Goal: Task Accomplishment & Management: Manage account settings

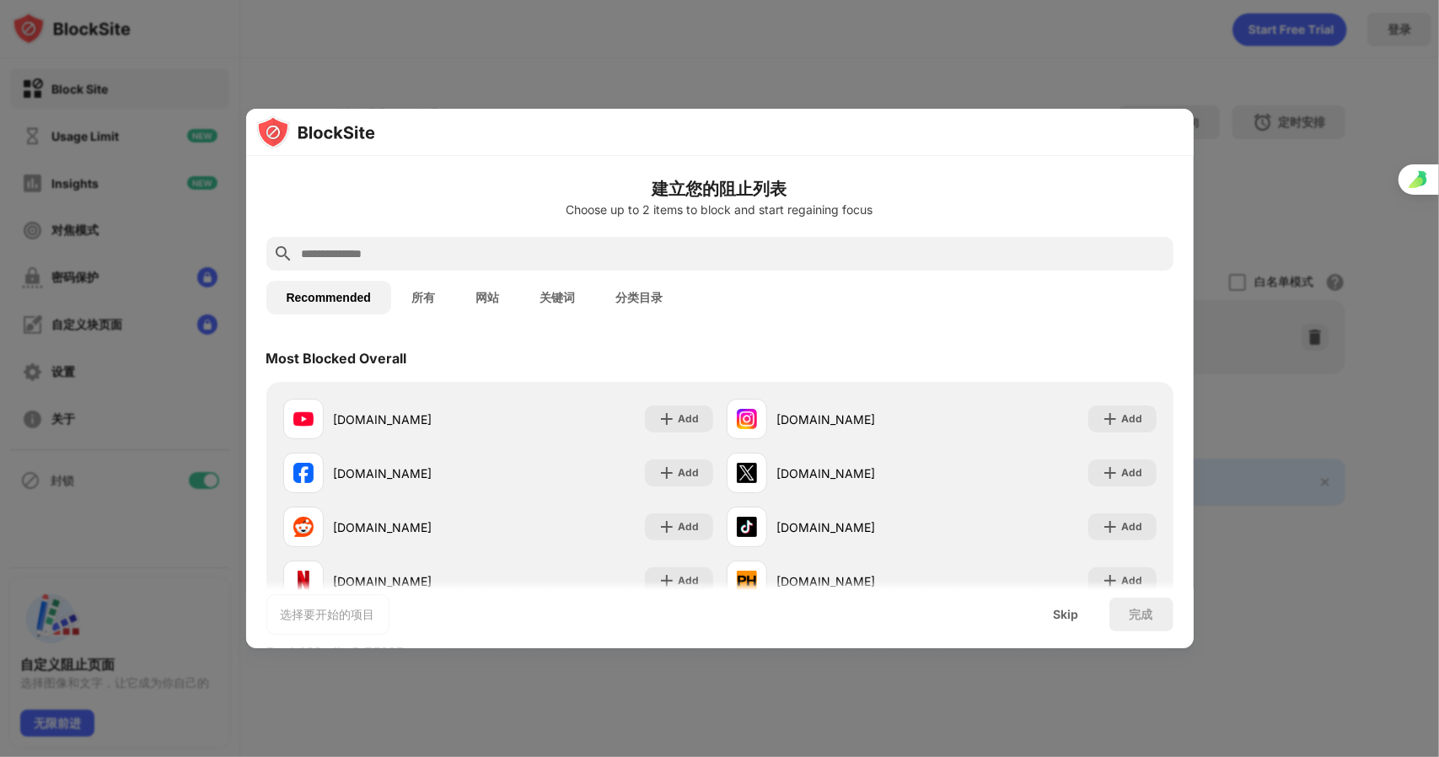
click at [909, 131] on div at bounding box center [720, 132] width 948 height 47
click at [487, 252] on input "text" at bounding box center [733, 254] width 867 height 20
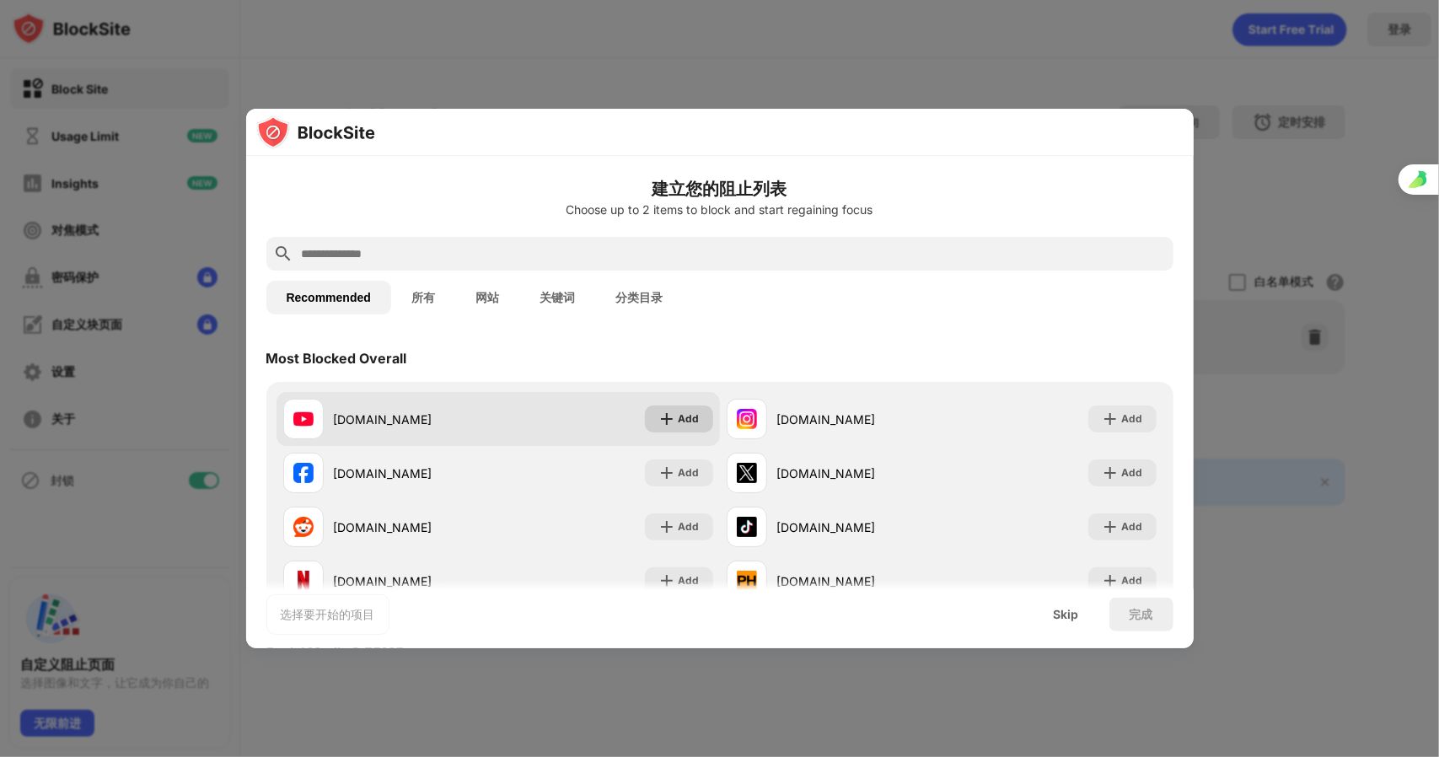
click at [679, 417] on div "Add" at bounding box center [689, 419] width 21 height 17
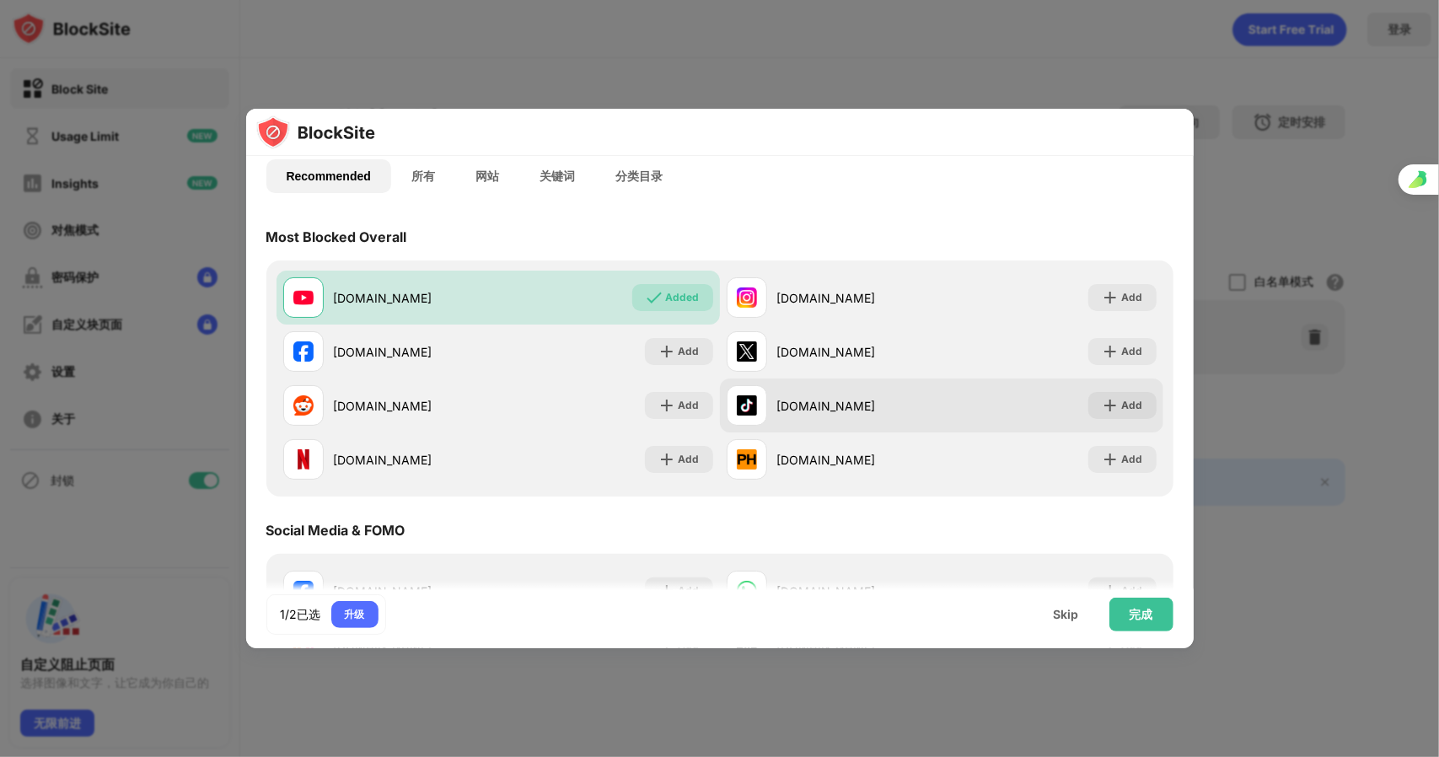
scroll to position [169, 0]
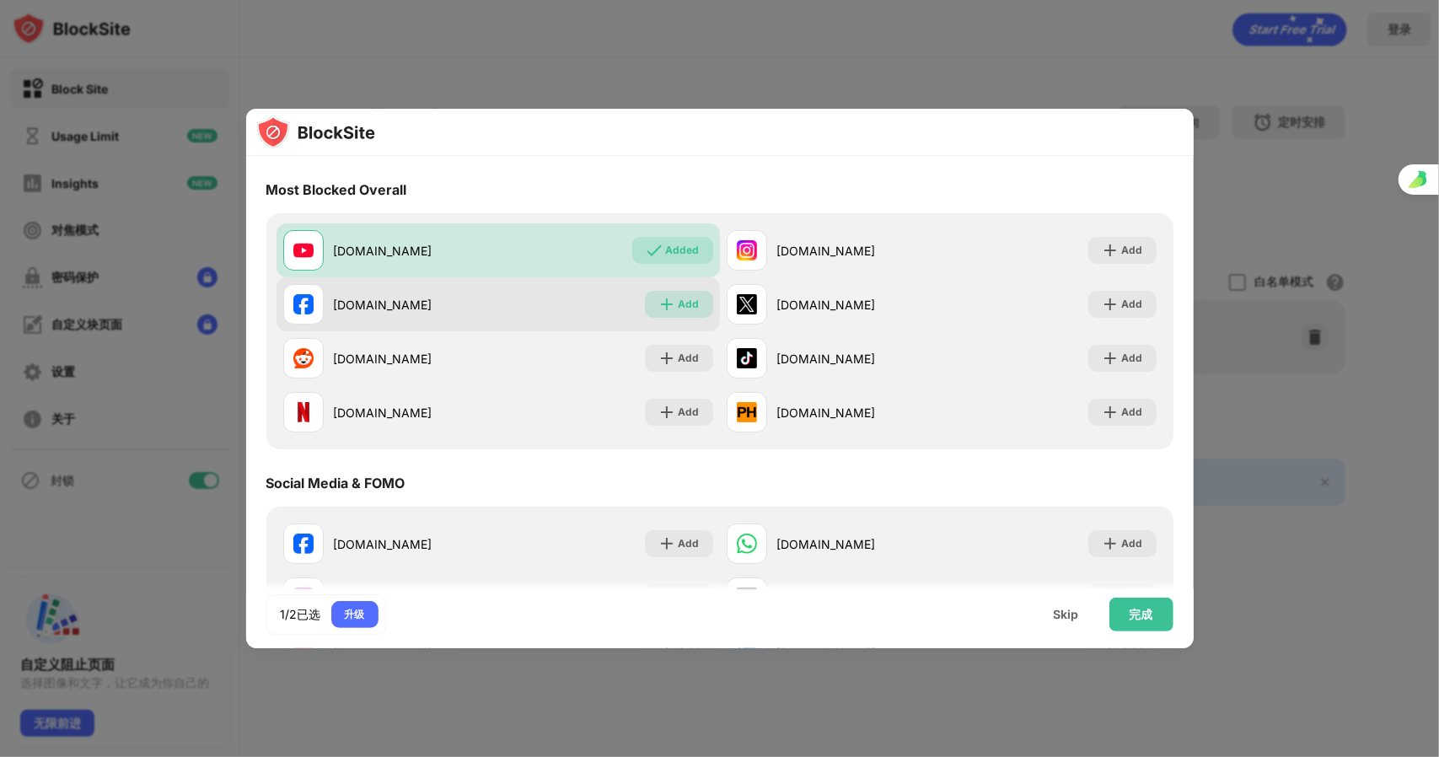
click at [679, 308] on div "Add" at bounding box center [689, 304] width 21 height 17
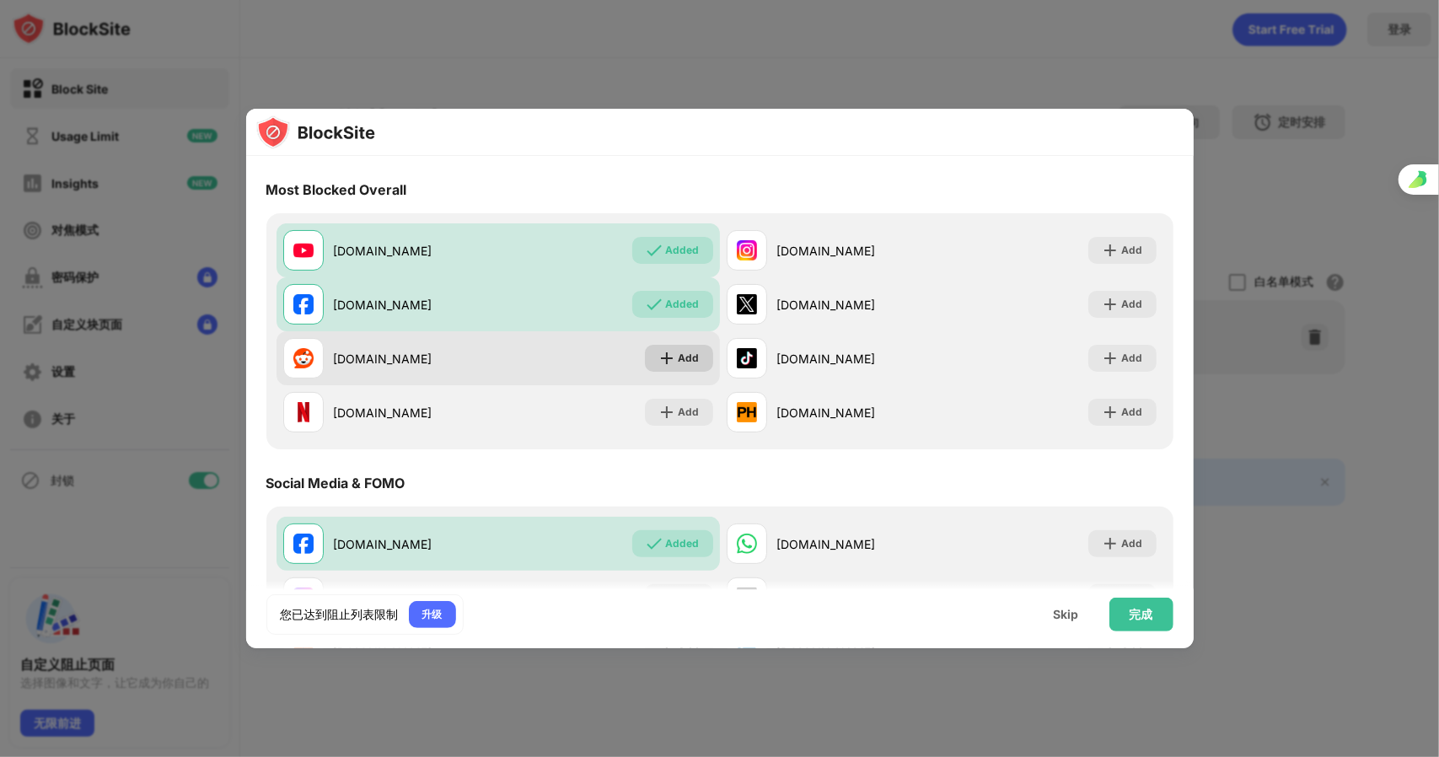
click at [670, 358] on img at bounding box center [667, 358] width 17 height 17
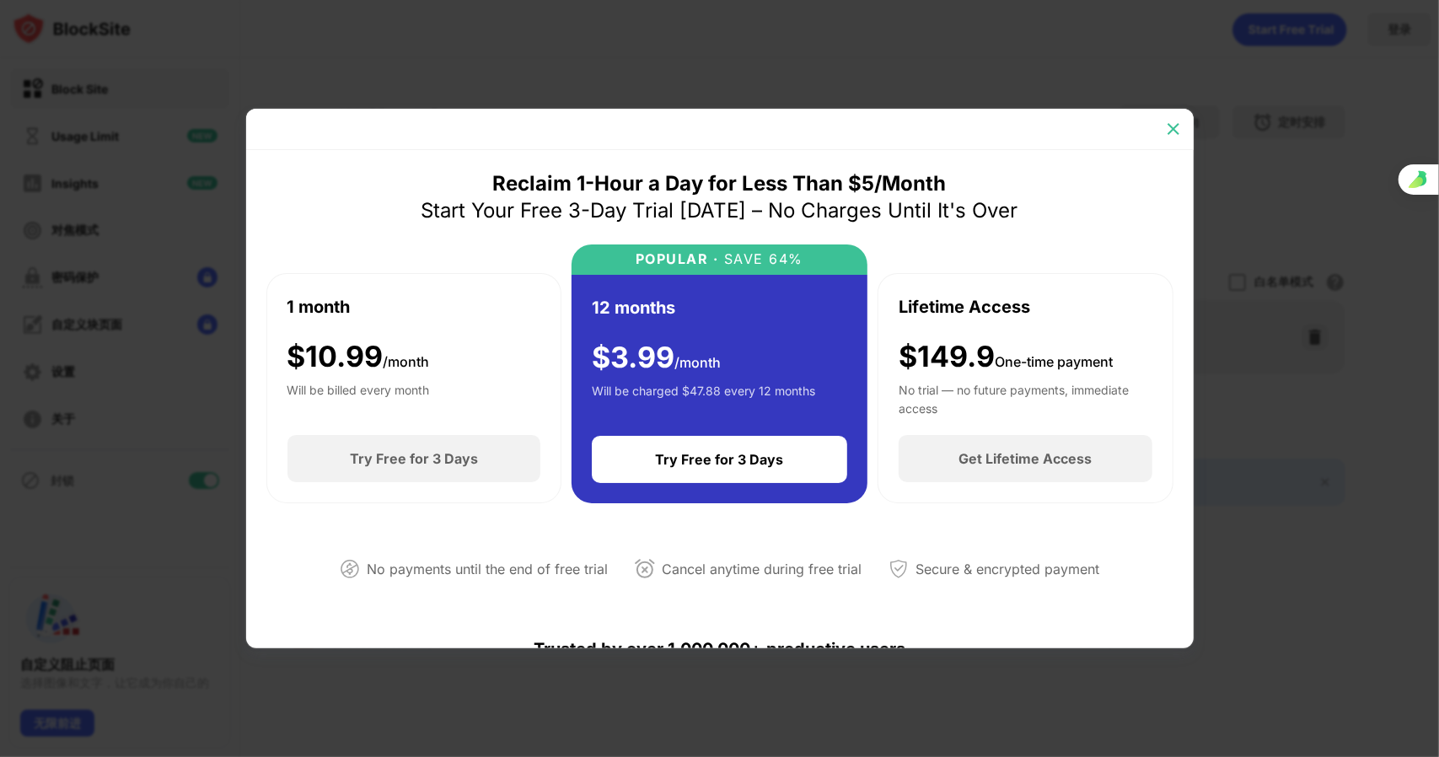
click at [1182, 129] on div at bounding box center [1173, 129] width 27 height 27
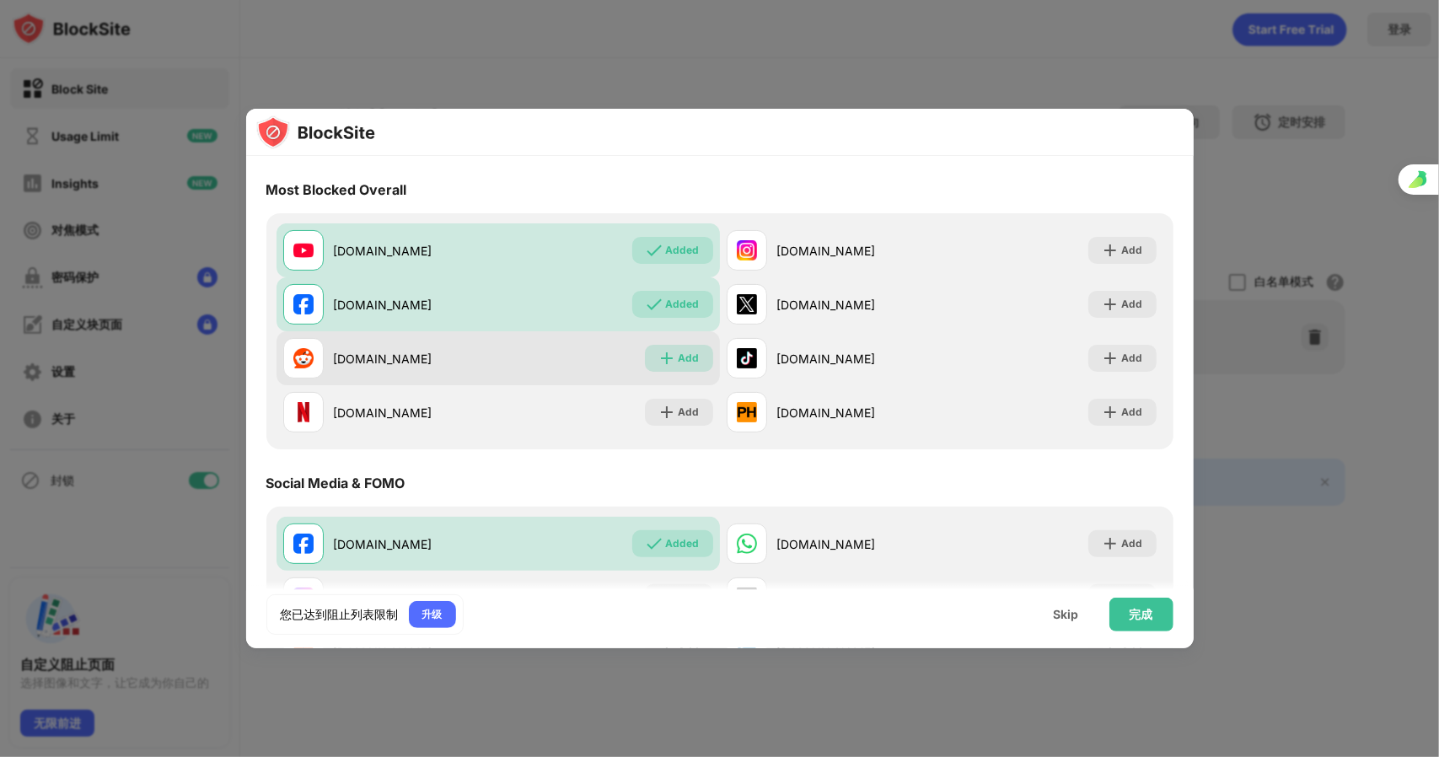
click at [679, 350] on div "Add" at bounding box center [689, 358] width 21 height 17
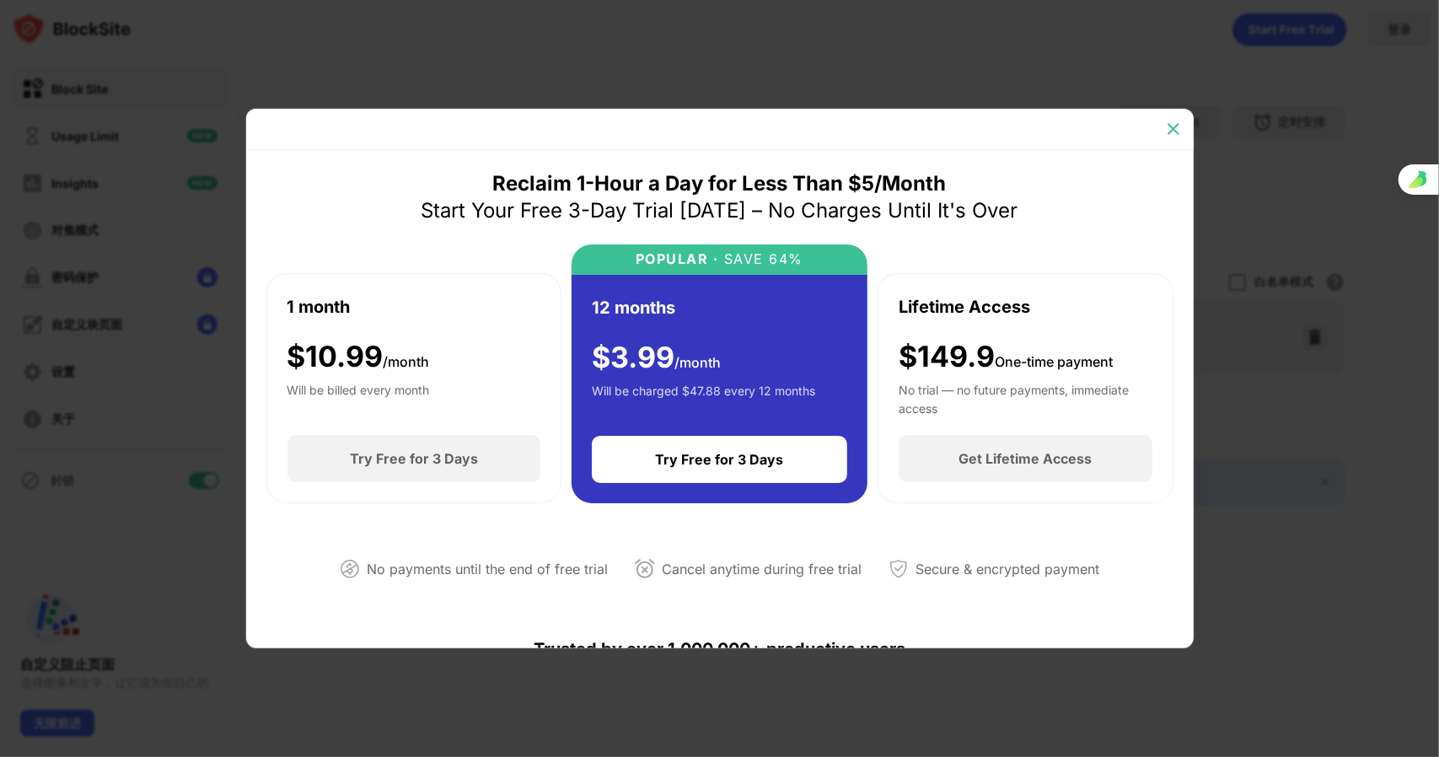
click at [1182, 129] on div at bounding box center [1173, 129] width 27 height 27
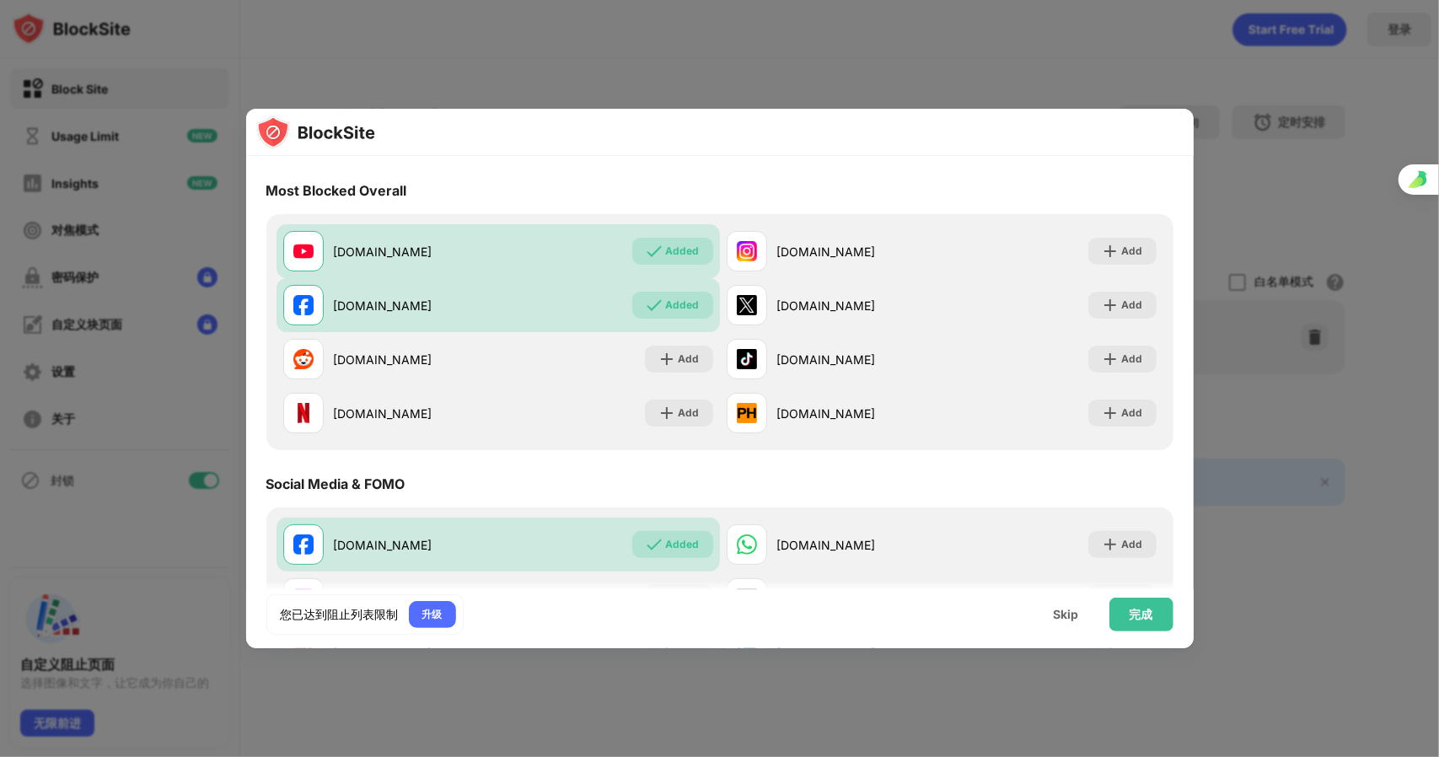
scroll to position [169, 0]
click at [1076, 608] on div "Skip" at bounding box center [1066, 614] width 25 height 13
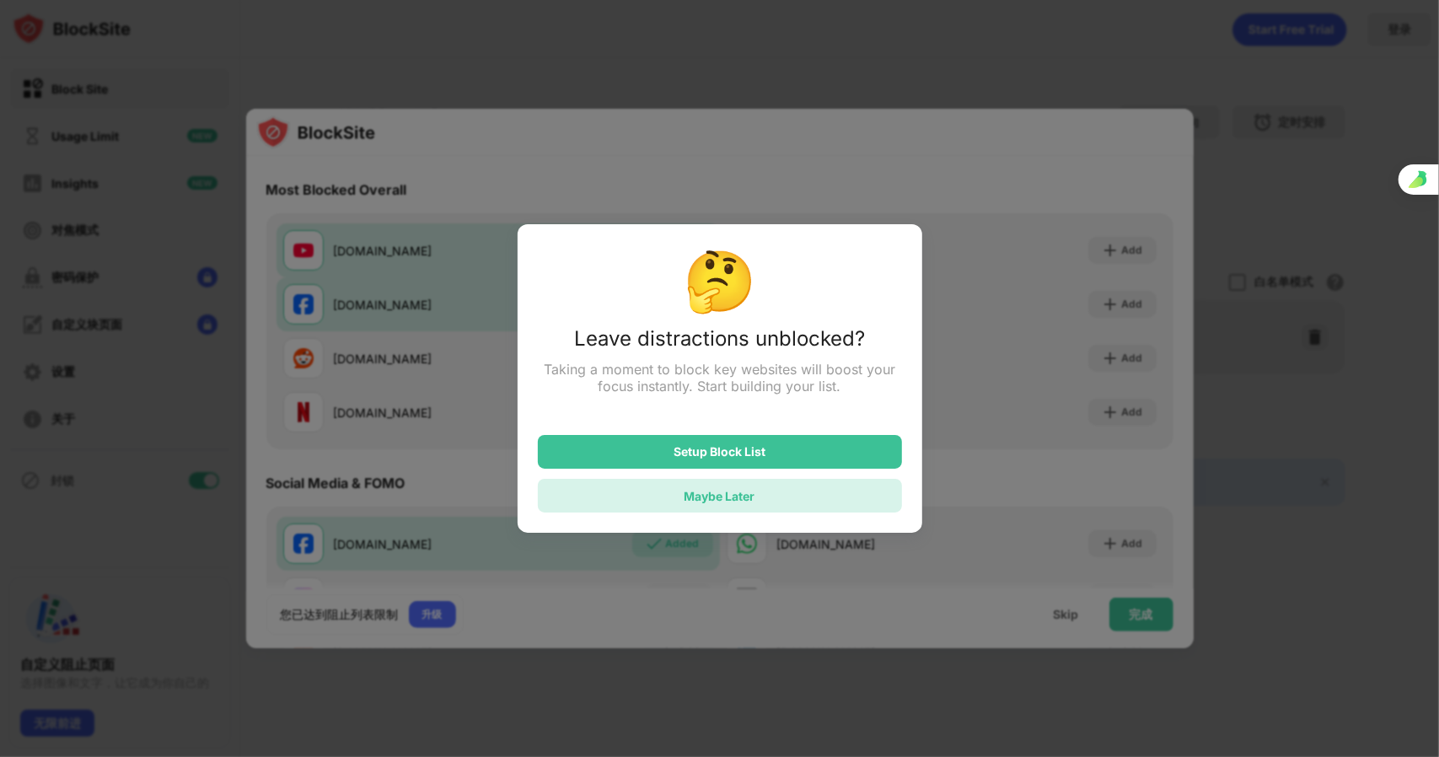
click at [729, 498] on div "Maybe Later" at bounding box center [720, 496] width 71 height 14
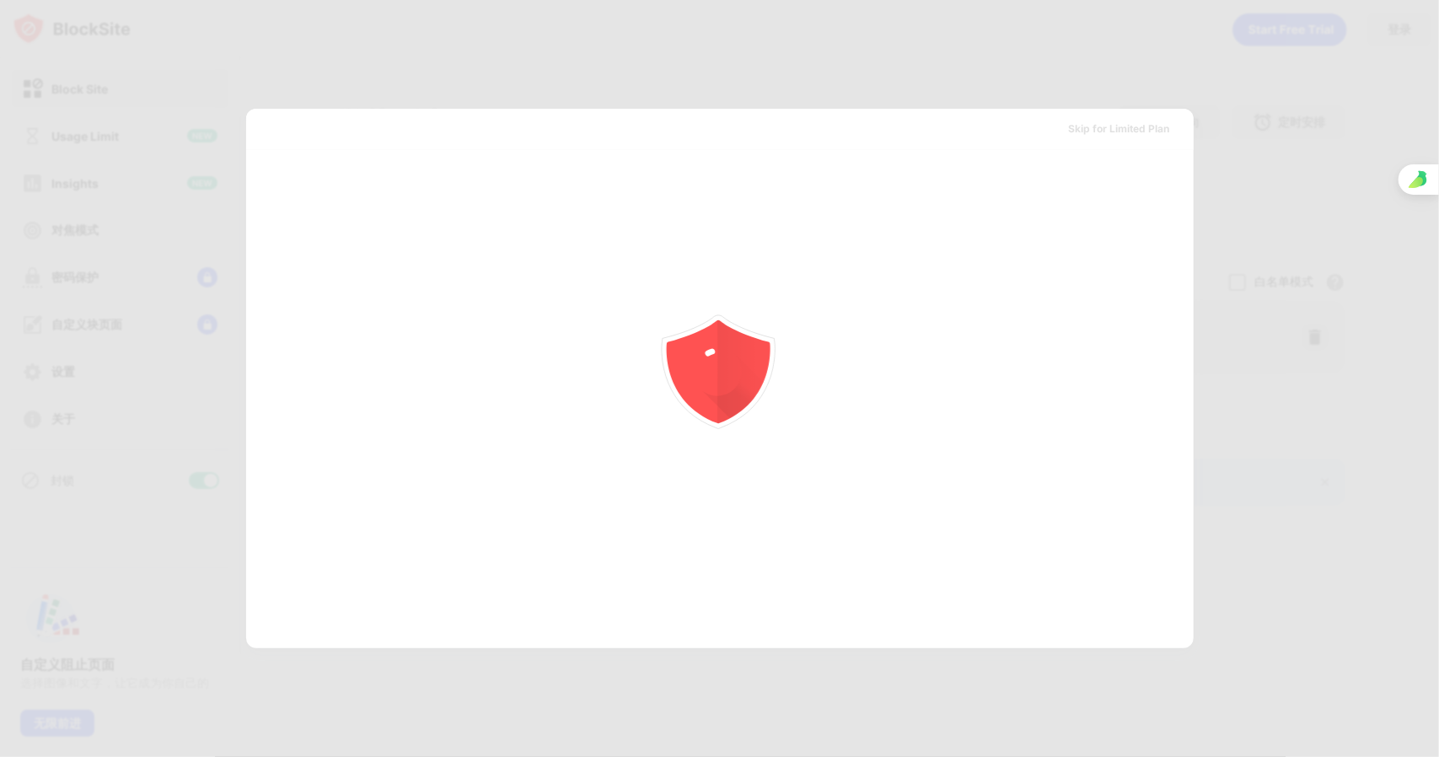
scroll to position [0, 0]
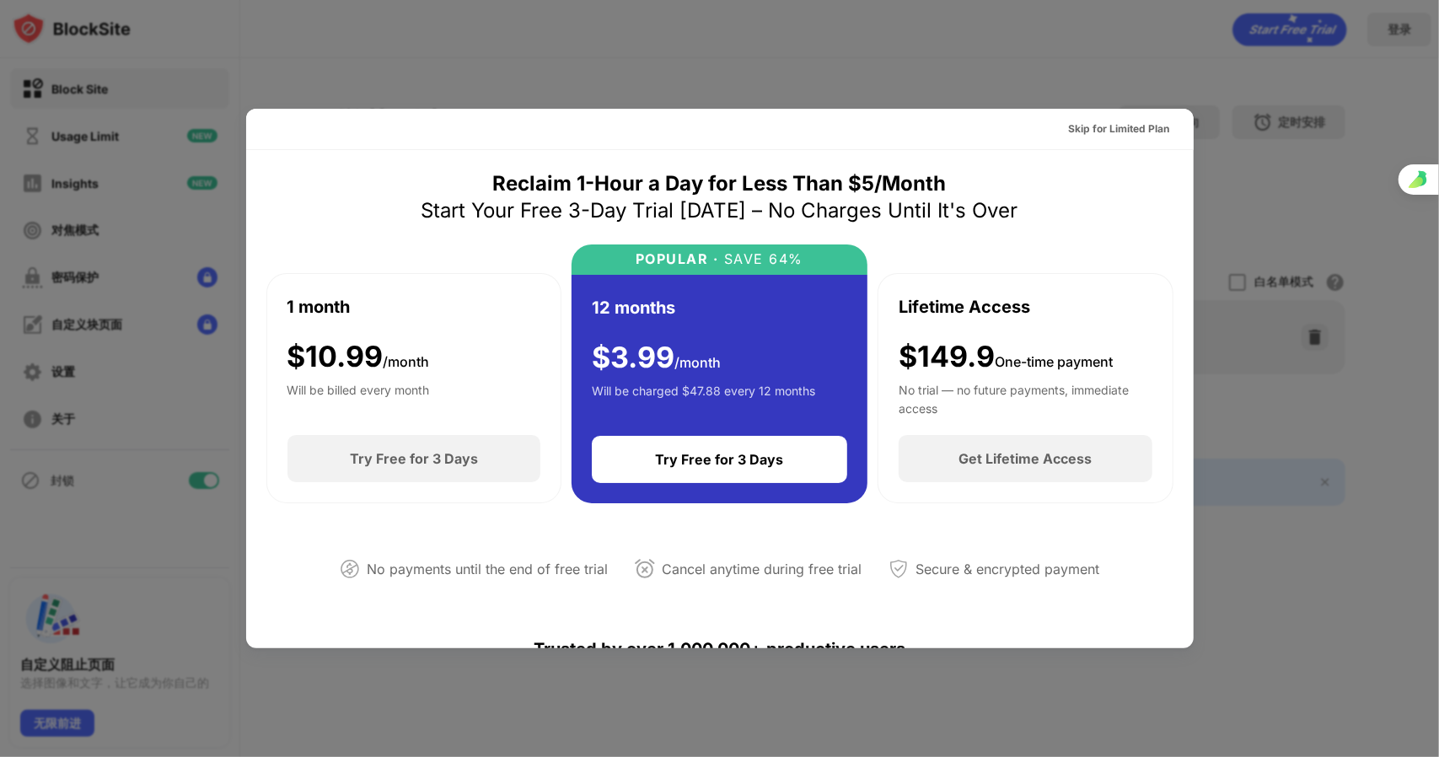
click at [1181, 35] on div at bounding box center [719, 378] width 1439 height 757
click at [1195, 85] on div at bounding box center [719, 378] width 1439 height 757
